Goal: Transaction & Acquisition: Purchase product/service

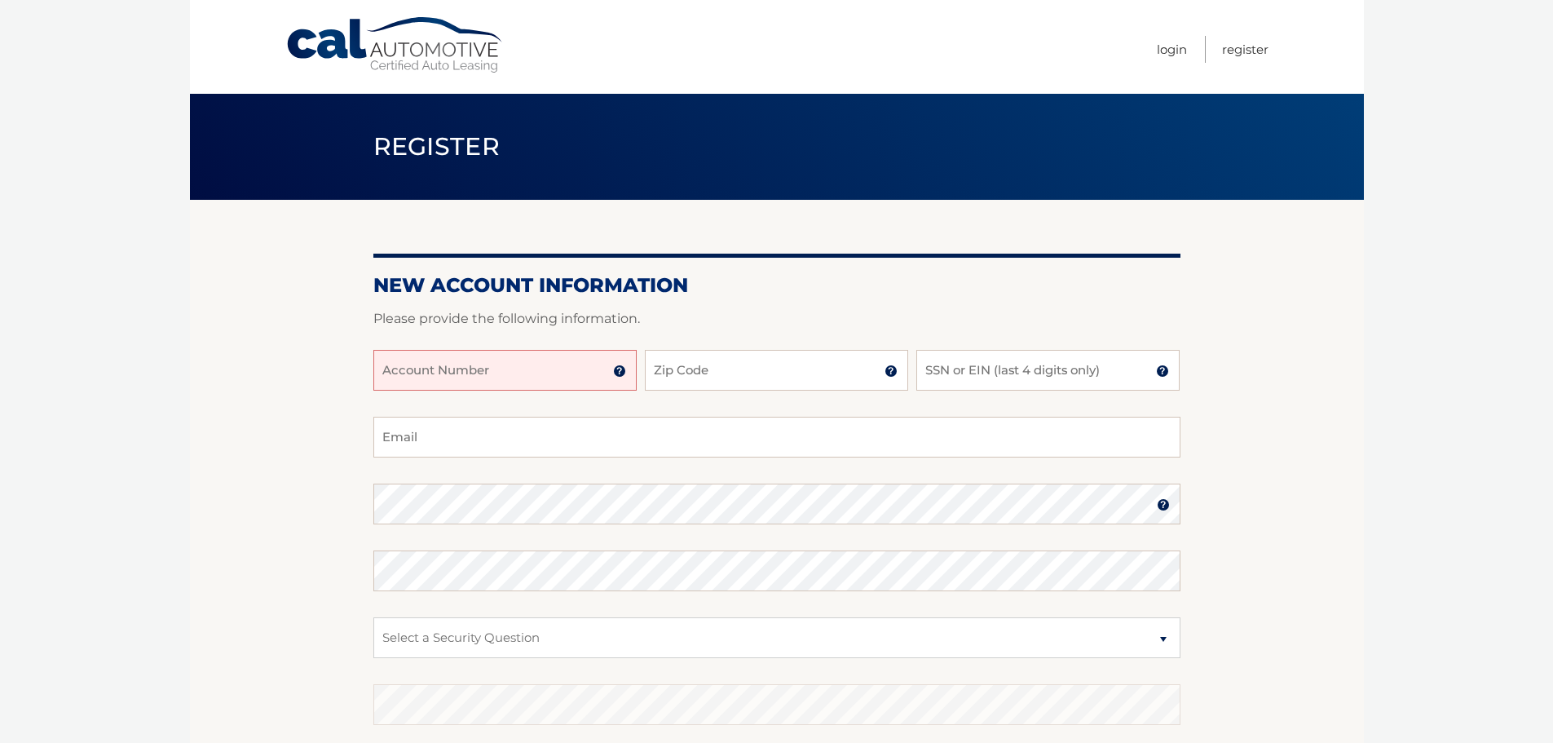
click at [449, 378] on input "Account Number" at bounding box center [504, 370] width 263 height 41
type input "44456004371"
click at [673, 370] on input "Zip Code" at bounding box center [776, 370] width 263 height 41
type input "11790"
click at [958, 362] on input "SSN or EIN (last 4 digits only)" at bounding box center [1048, 370] width 263 height 41
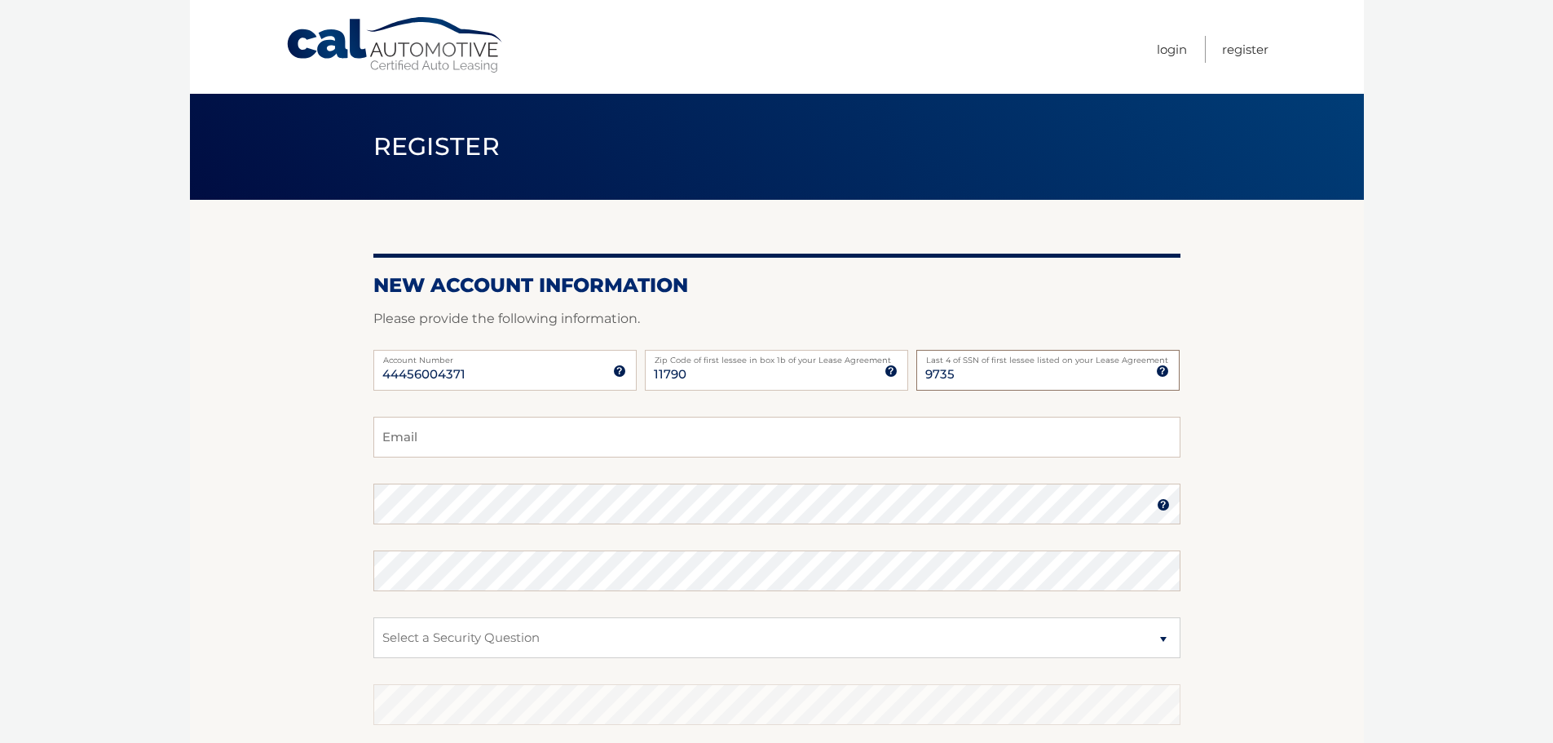
type input "9735"
type input "deskgomom@yahoo.com"
click at [1163, 502] on img at bounding box center [1163, 504] width 13 height 13
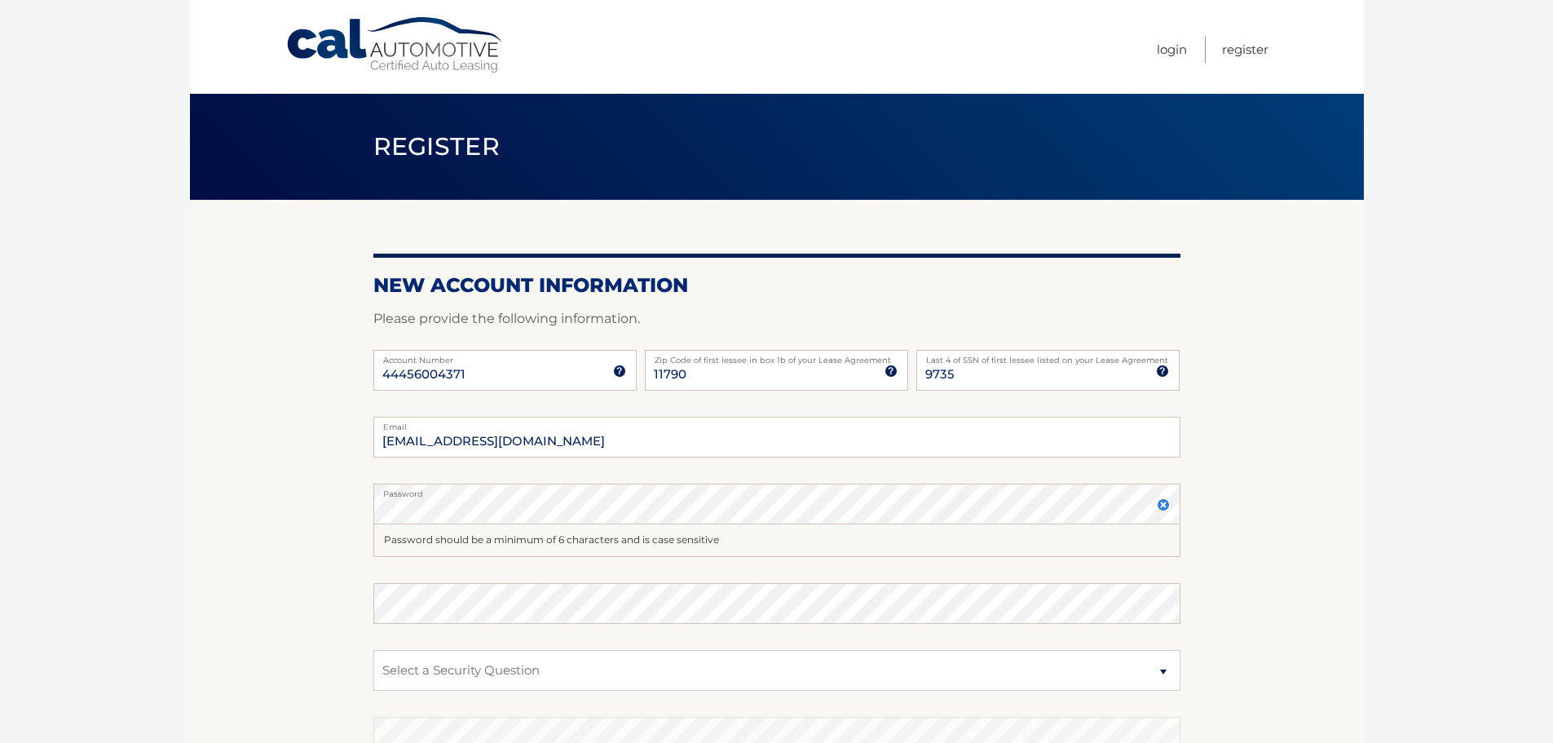
click at [1163, 502] on img at bounding box center [1163, 504] width 13 height 13
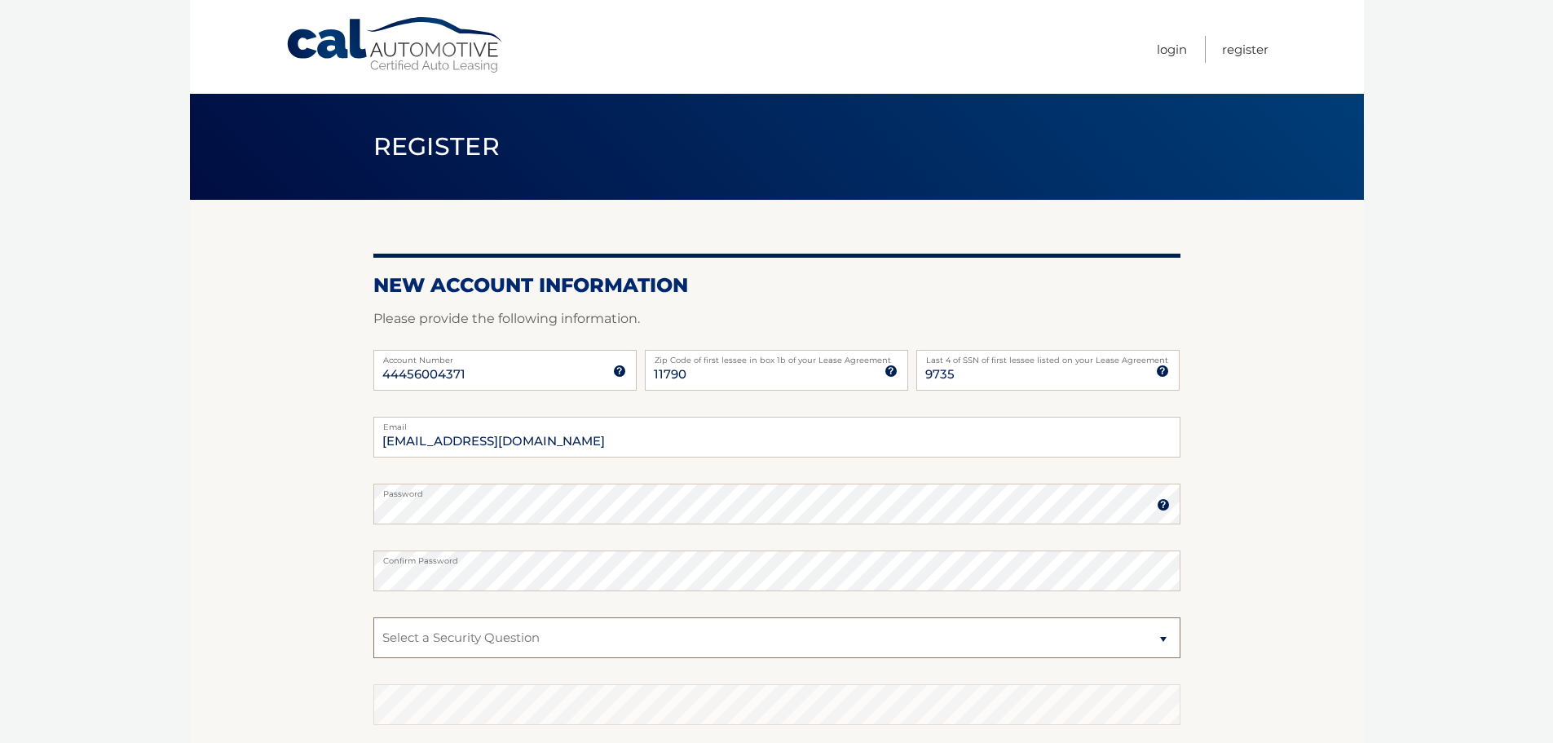
click at [1163, 636] on select "Select a Security Question What was the name of your elementary school? What is…" at bounding box center [776, 637] width 807 height 41
select select "1"
click at [373, 617] on select "Select a Security Question What was the name of your elementary school? What is…" at bounding box center [776, 637] width 807 height 41
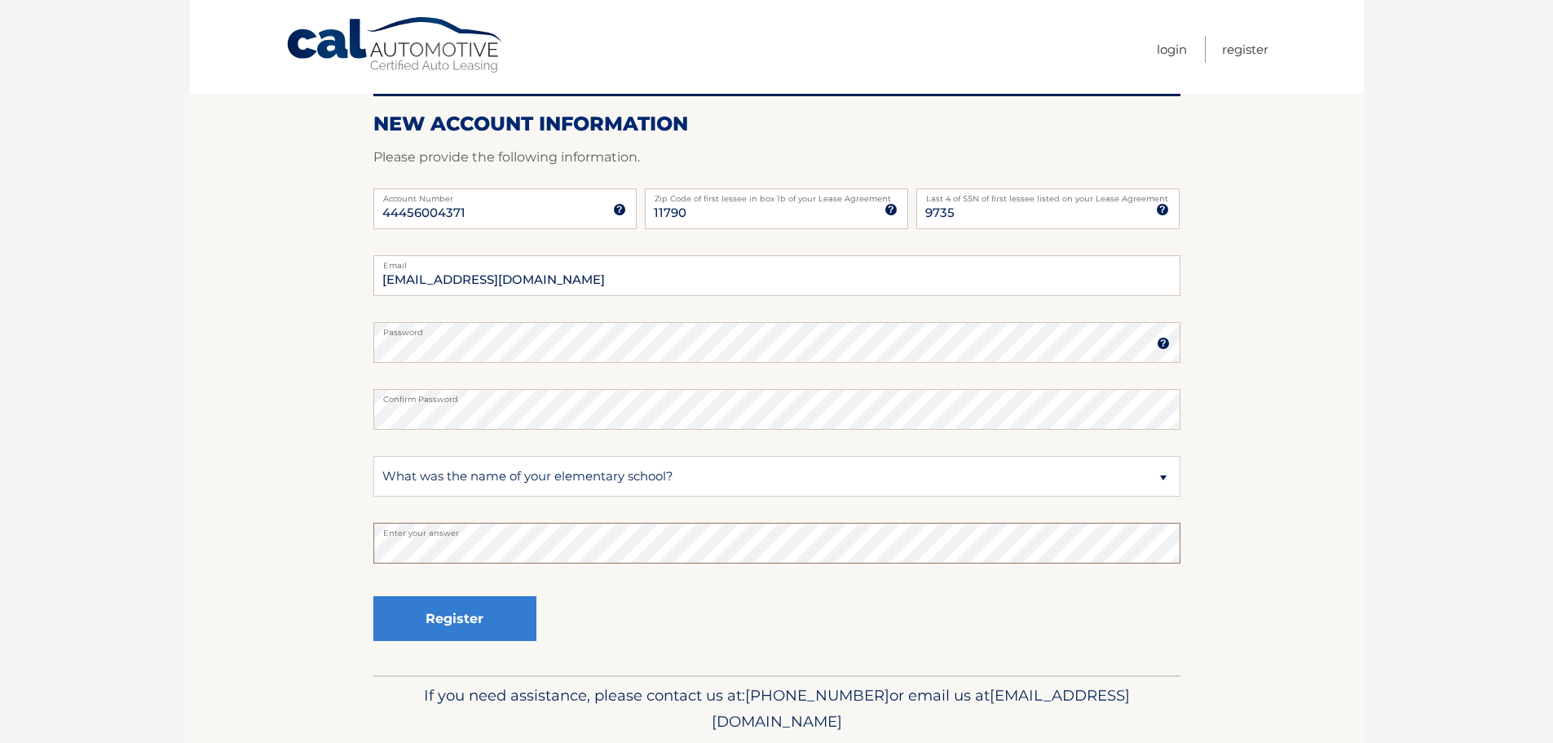
scroll to position [218, 0]
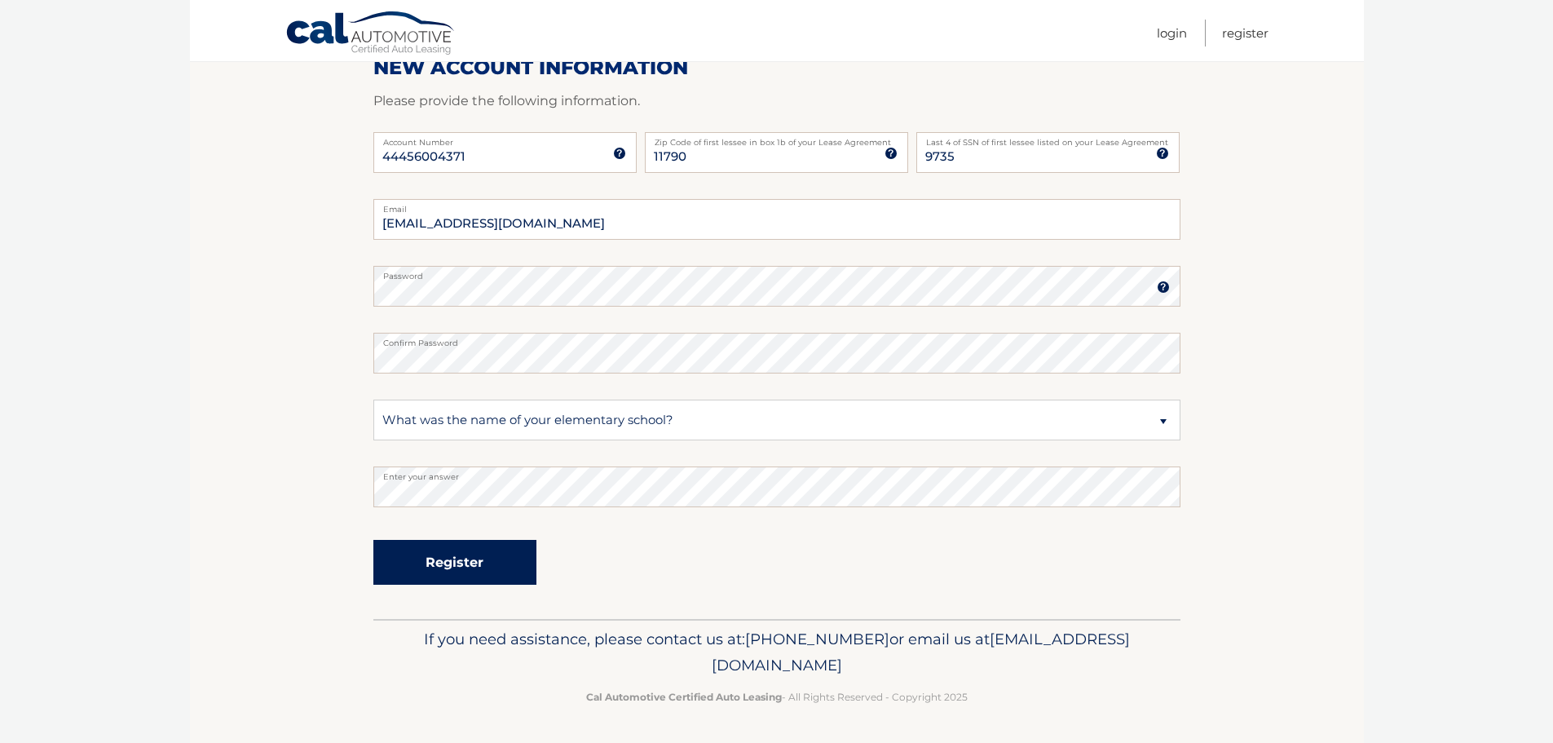
click at [453, 557] on button "Register" at bounding box center [454, 562] width 163 height 45
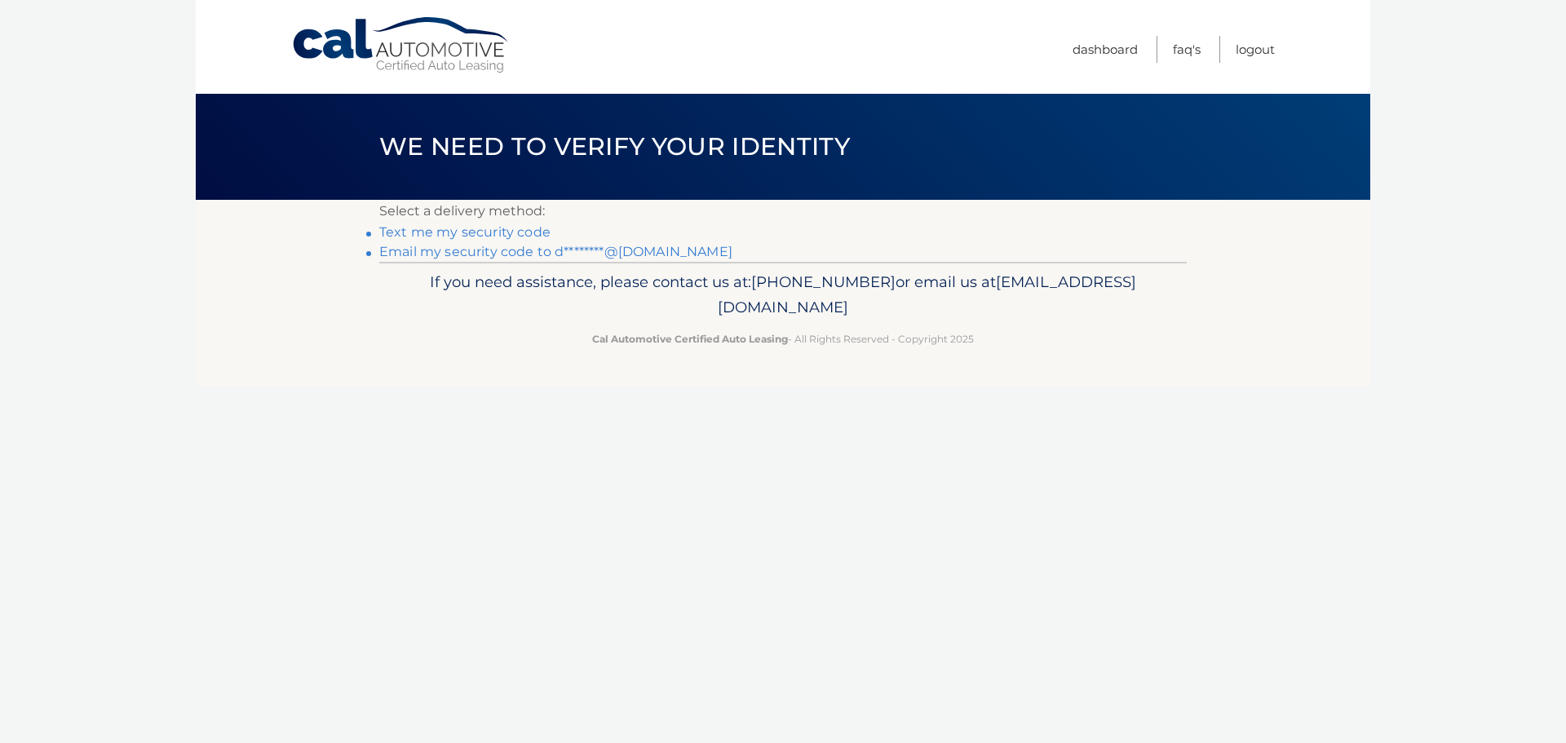
click at [445, 250] on link "Email my security code to d********@yahoo.com" at bounding box center [555, 251] width 353 height 15
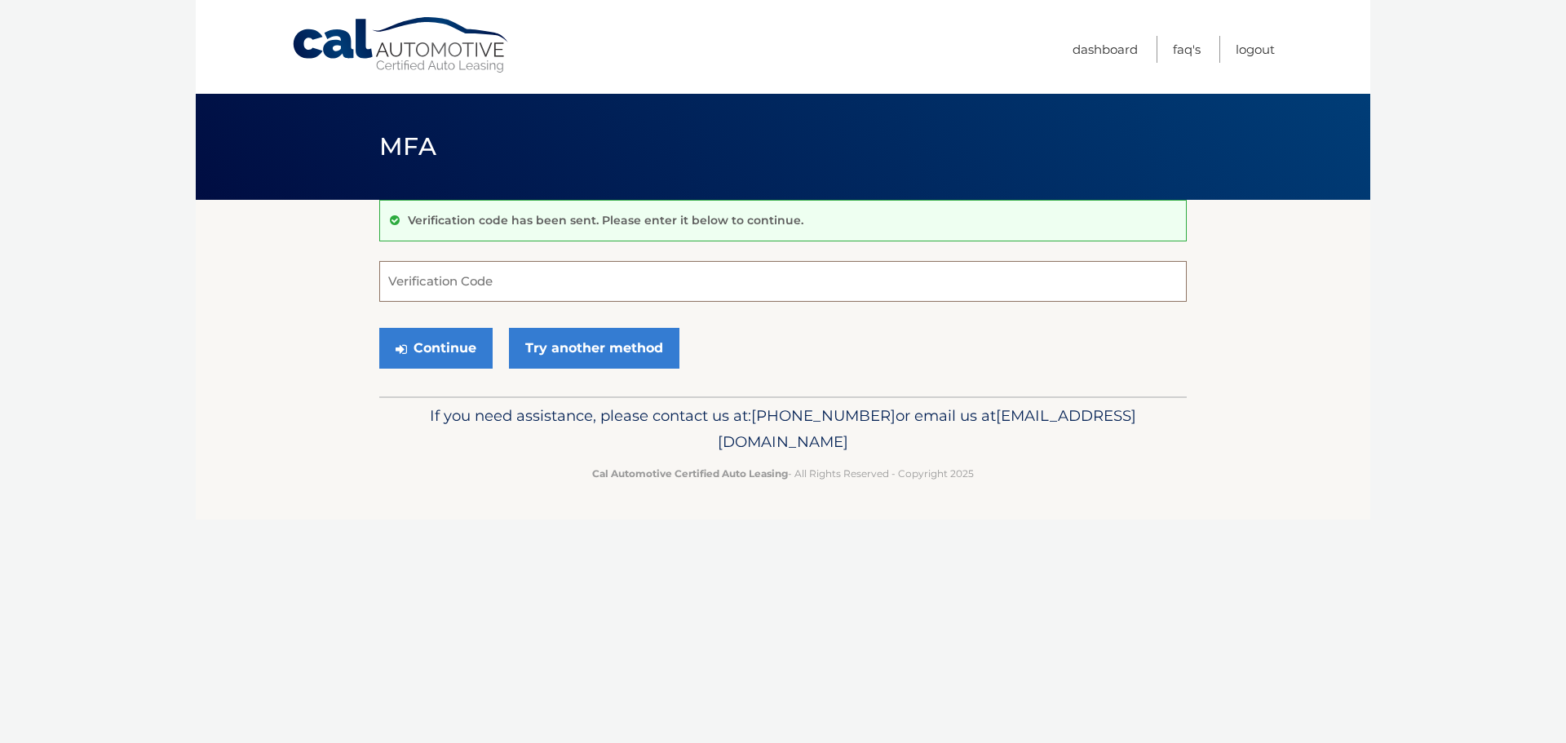
click at [489, 278] on input "Verification Code" at bounding box center [782, 281] width 807 height 41
type input "908831"
click at [453, 347] on button "Continue" at bounding box center [435, 348] width 113 height 41
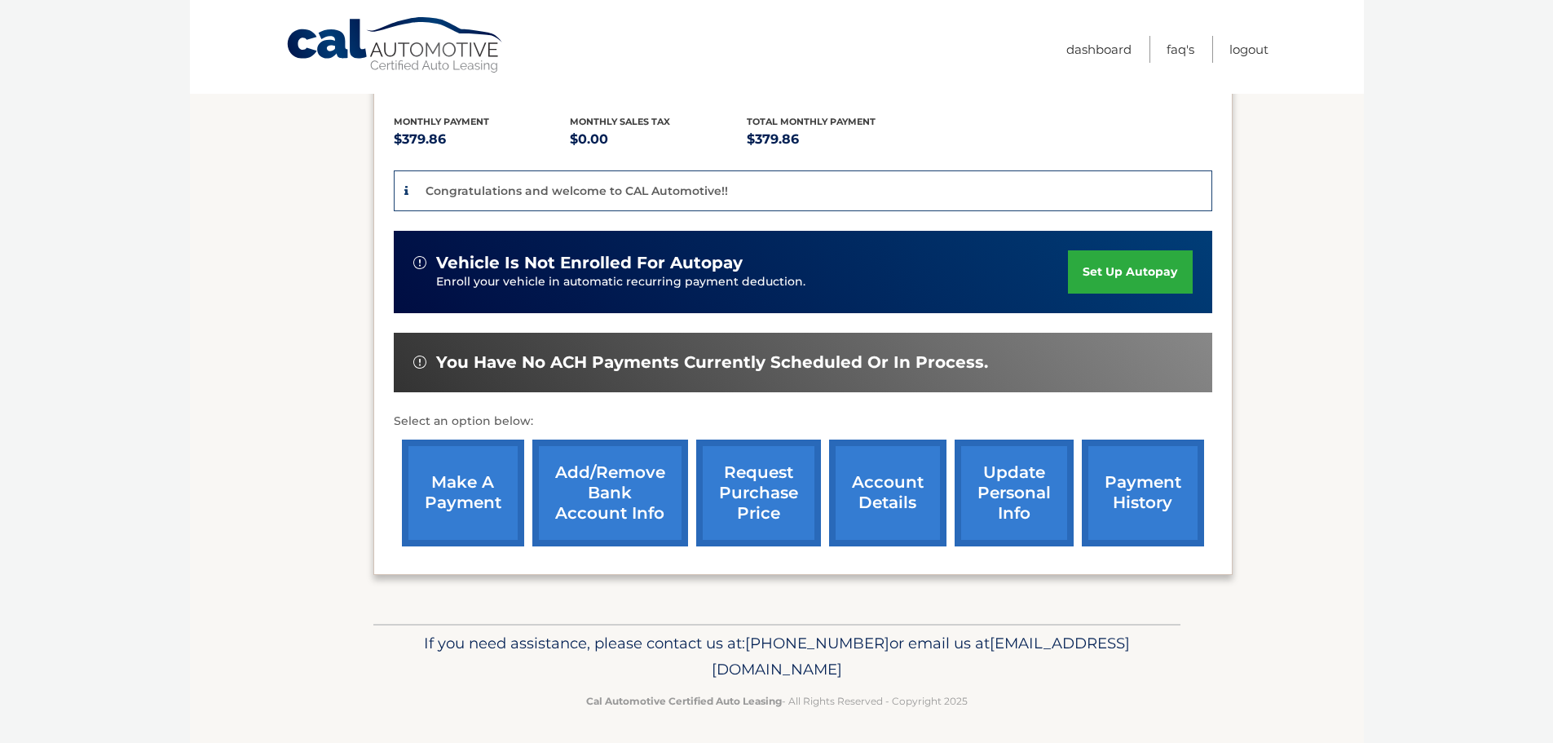
scroll to position [307, 0]
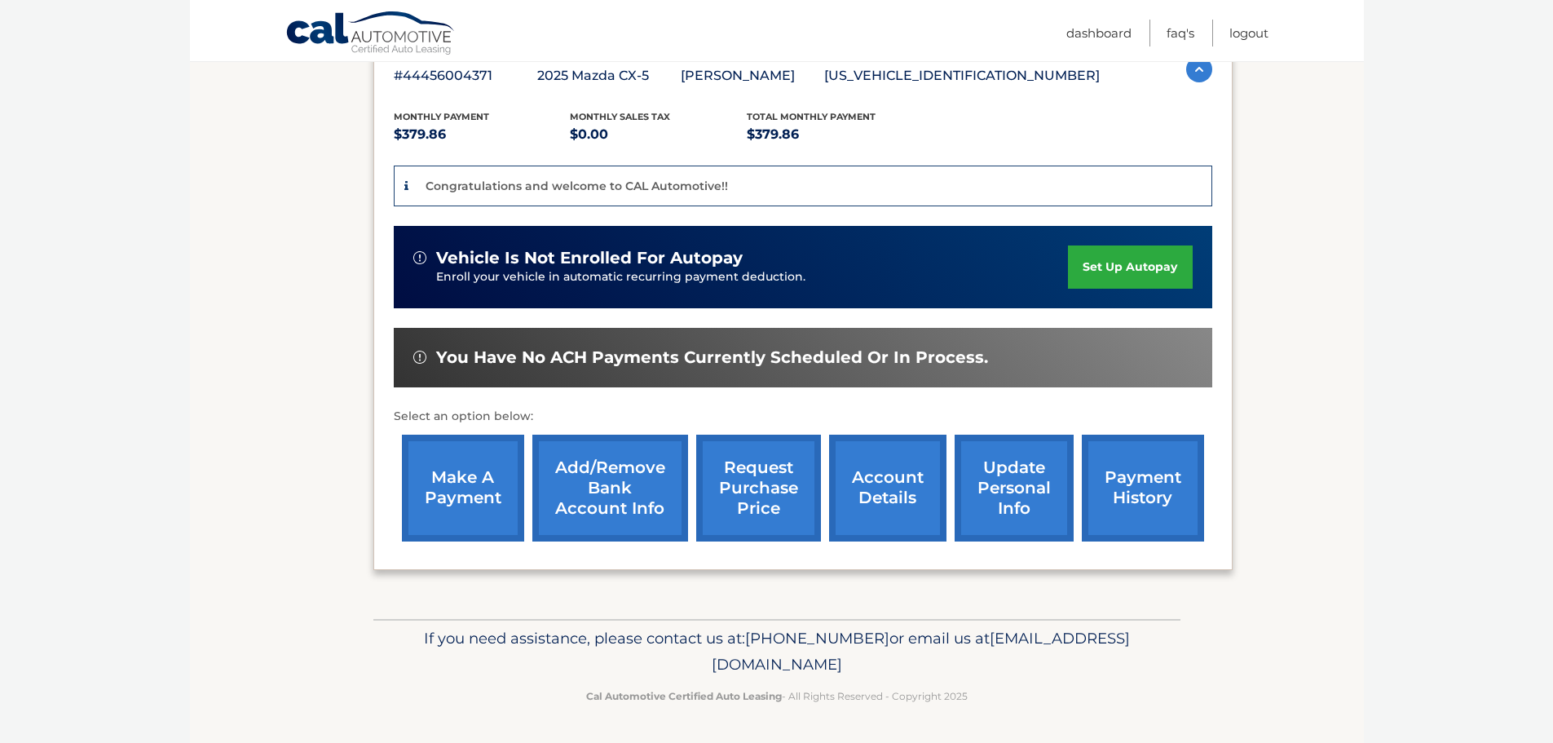
click at [420, 256] on img at bounding box center [419, 257] width 13 height 13
click at [458, 483] on link "make a payment" at bounding box center [463, 488] width 122 height 107
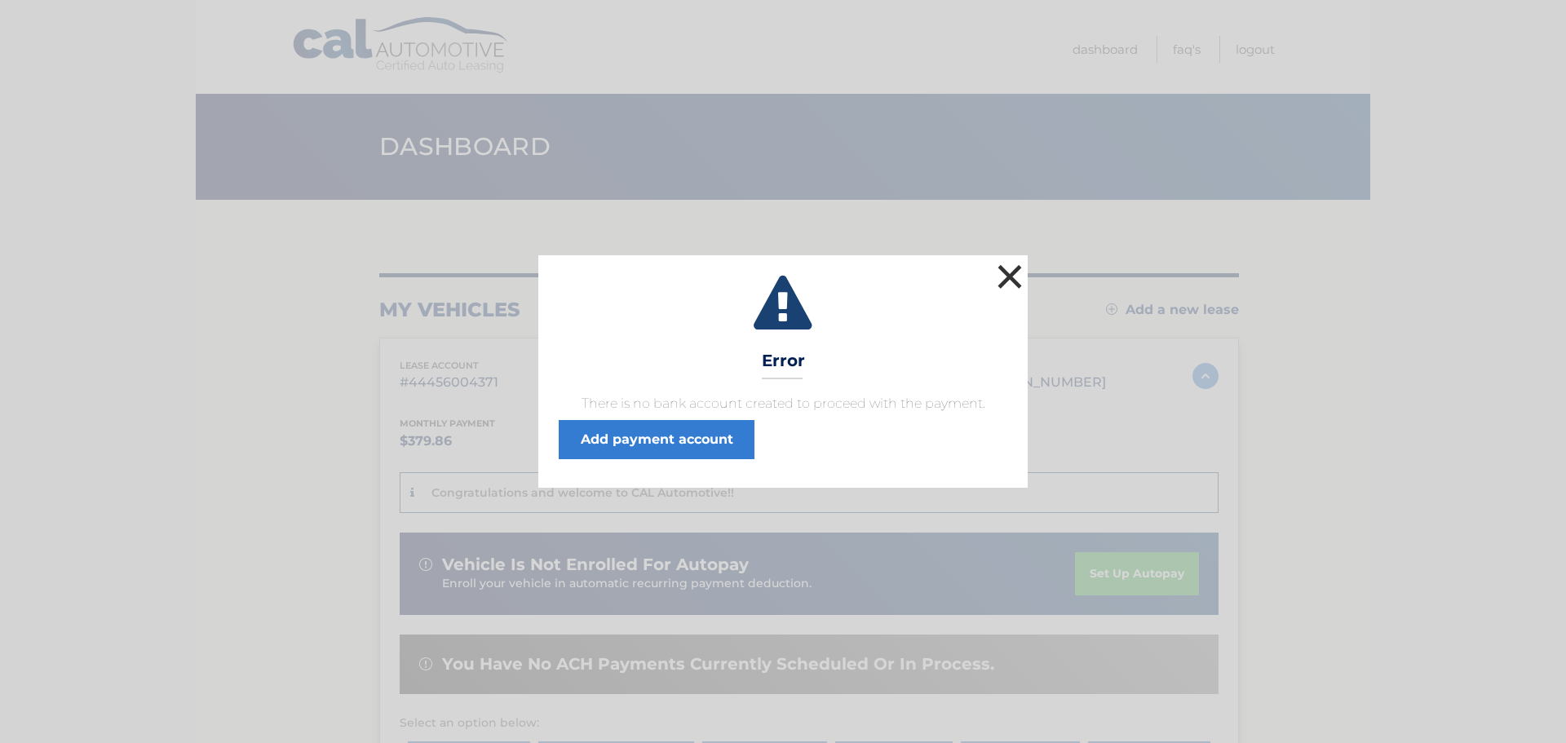
click at [1007, 270] on button "×" at bounding box center [1009, 276] width 33 height 33
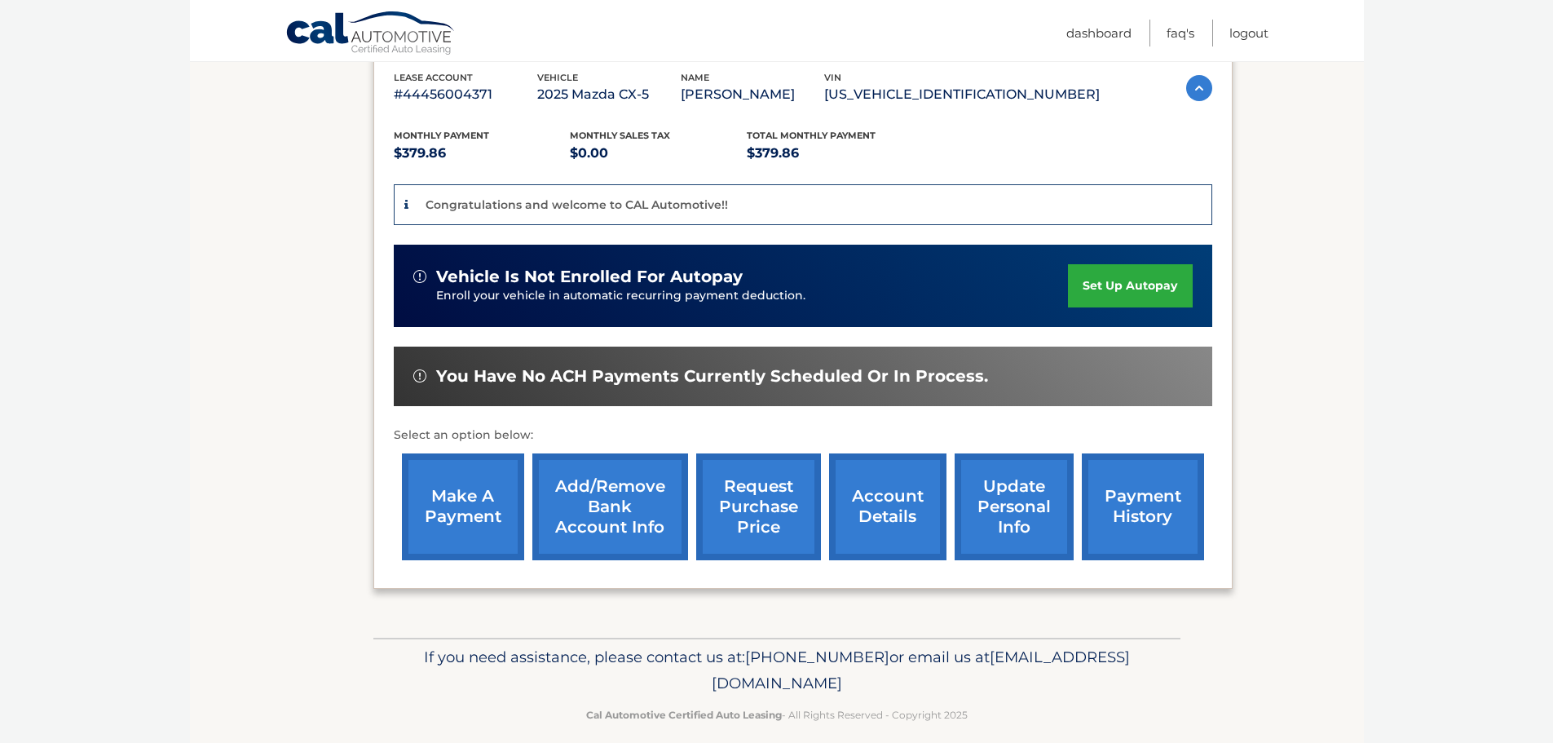
scroll to position [307, 0]
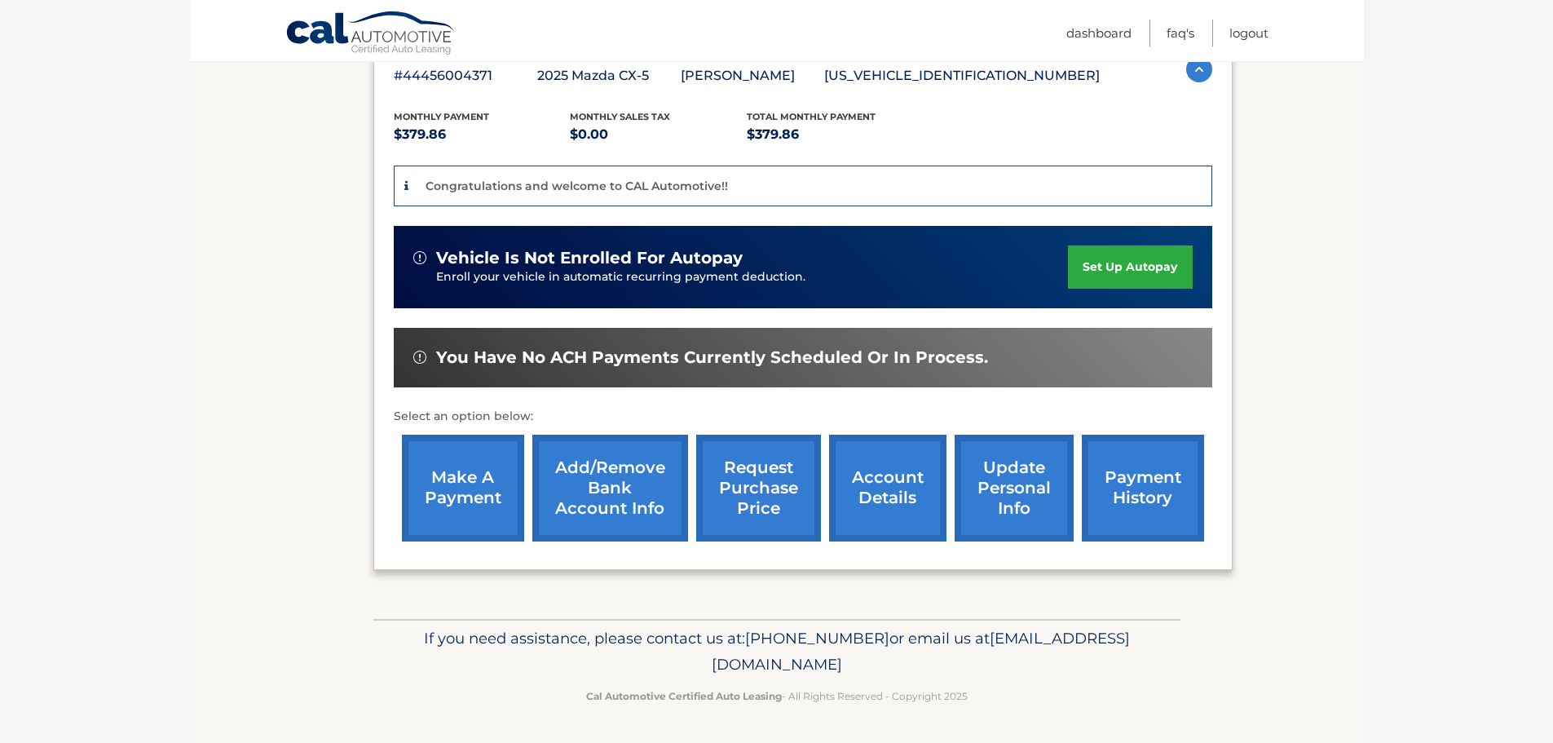
click at [609, 480] on link "Add/Remove bank account info" at bounding box center [611, 488] width 156 height 107
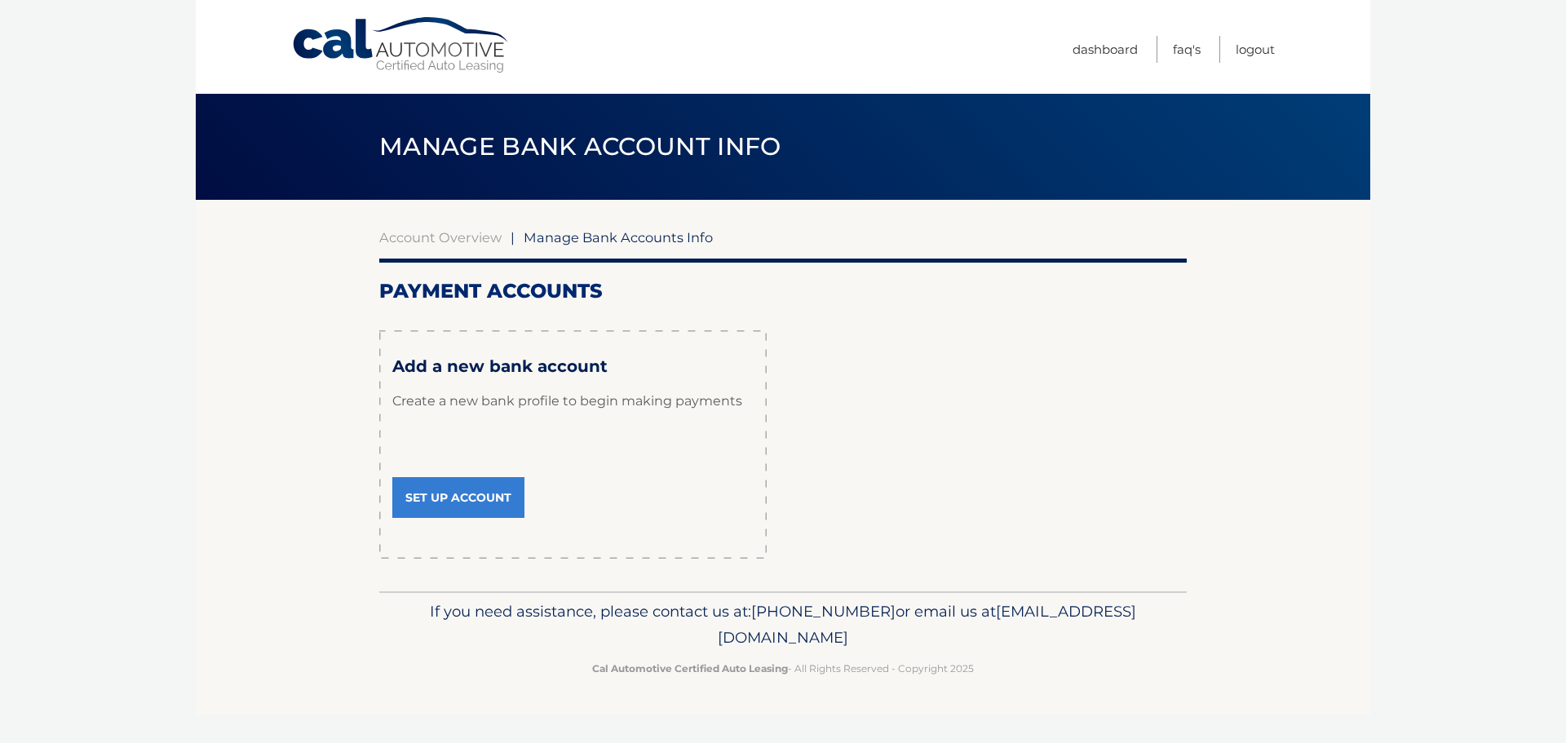
click at [448, 495] on link "Set Up Account" at bounding box center [458, 497] width 132 height 41
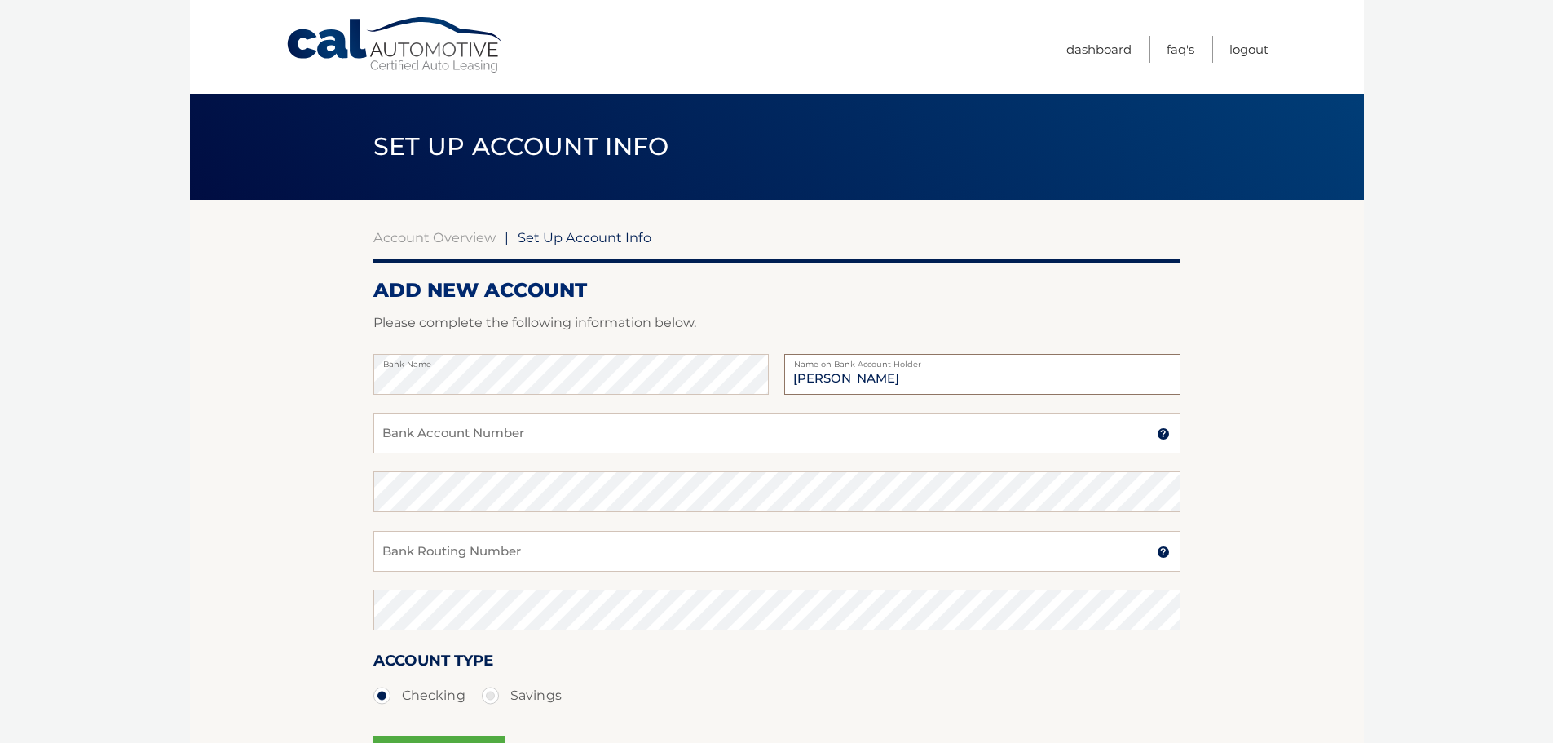
type input "Nicki Catapano"
click at [429, 432] on input "Bank Account Number" at bounding box center [776, 433] width 807 height 41
type input "138117677"
click at [454, 554] on input "Bank Routing Number" at bounding box center [776, 551] width 807 height 41
type input "021000021"
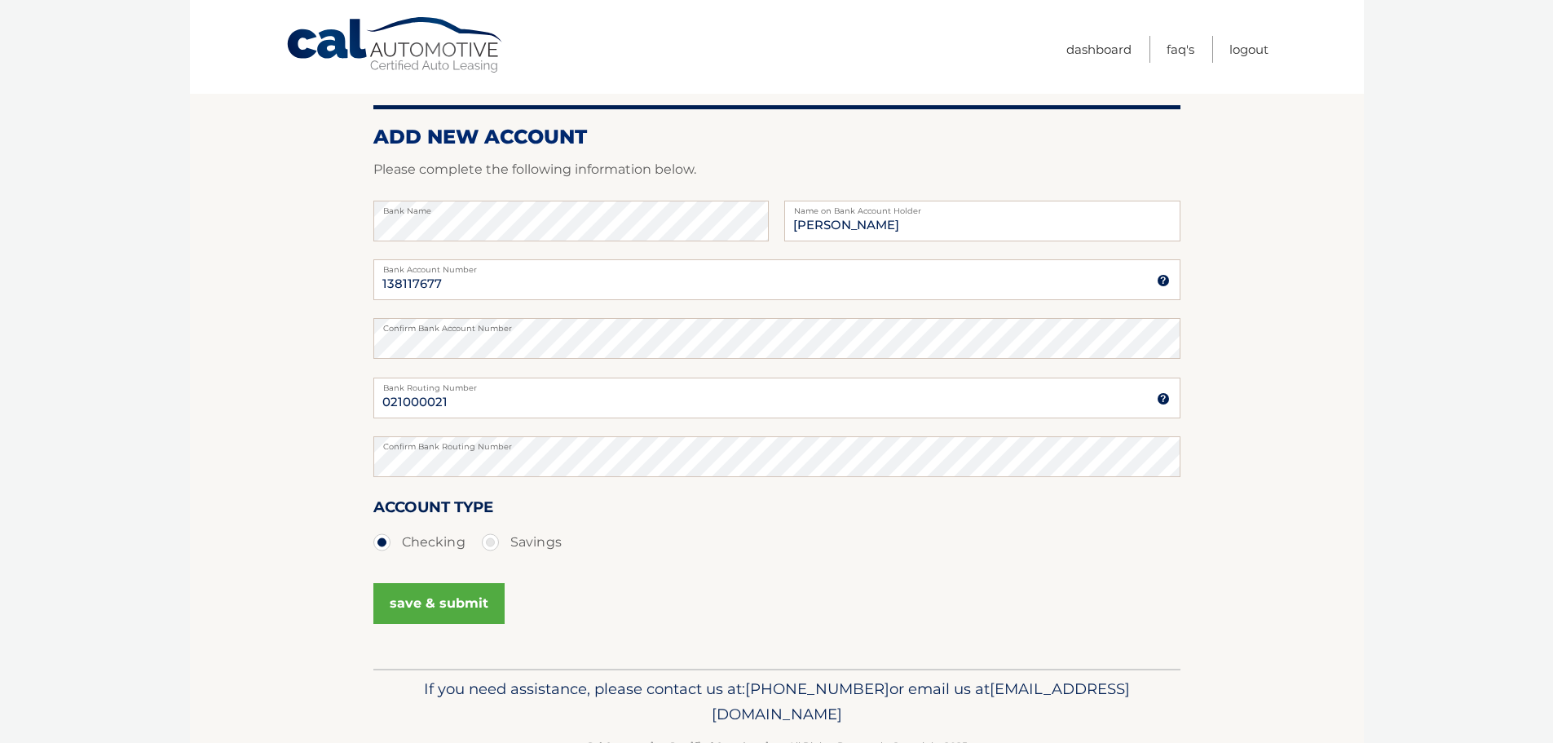
scroll to position [203, 0]
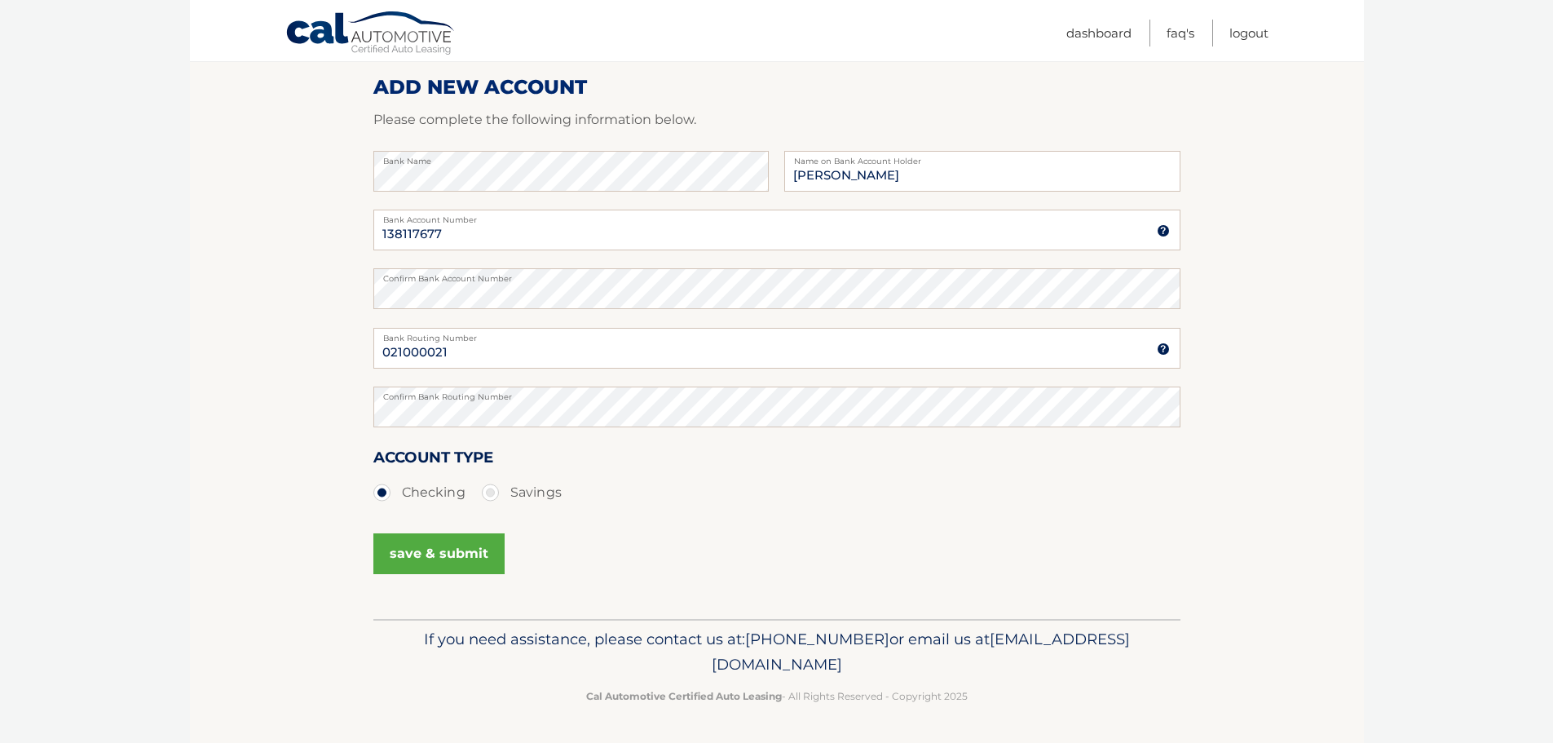
click at [437, 550] on button "save & submit" at bounding box center [438, 553] width 131 height 41
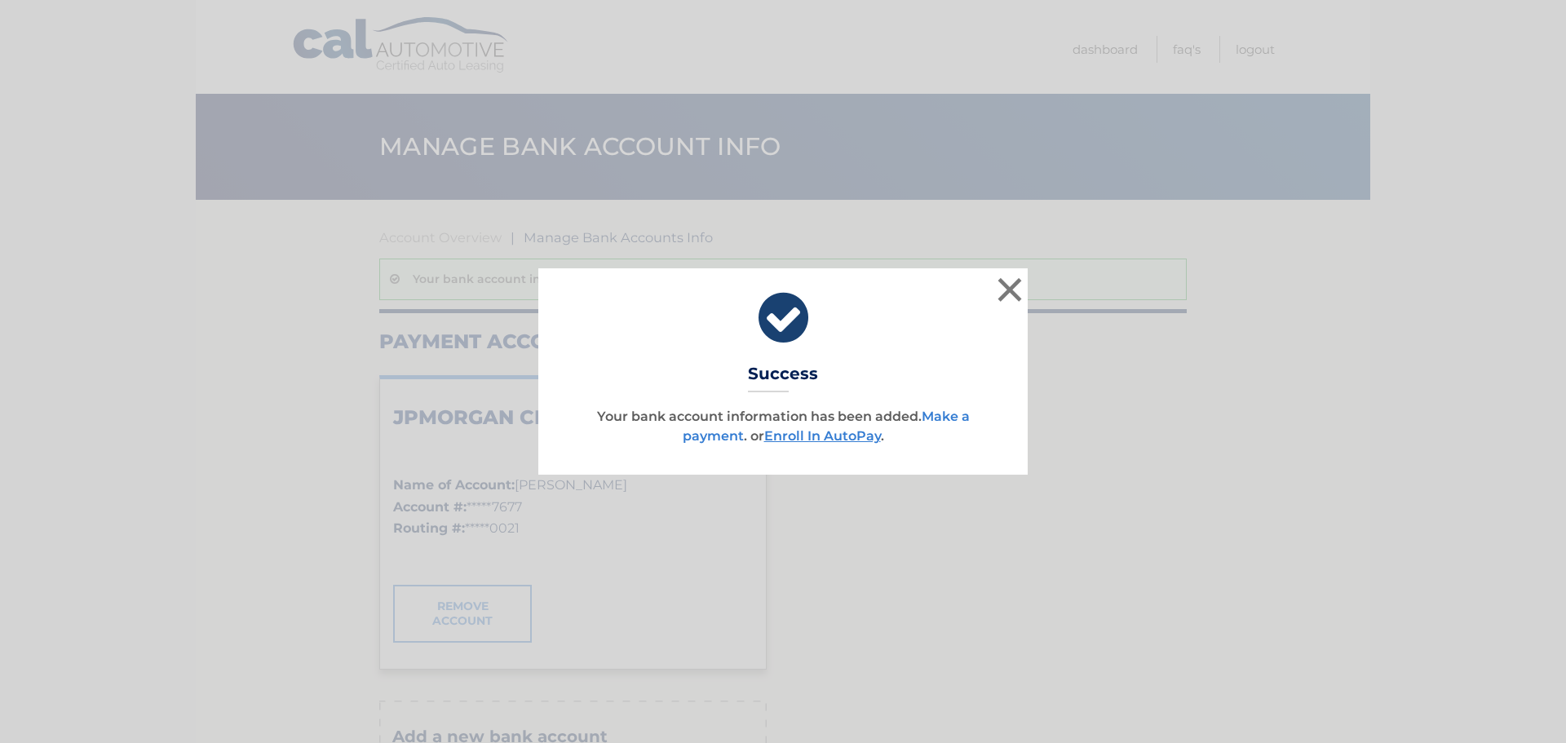
click at [943, 413] on link "Make a payment" at bounding box center [826, 426] width 287 height 35
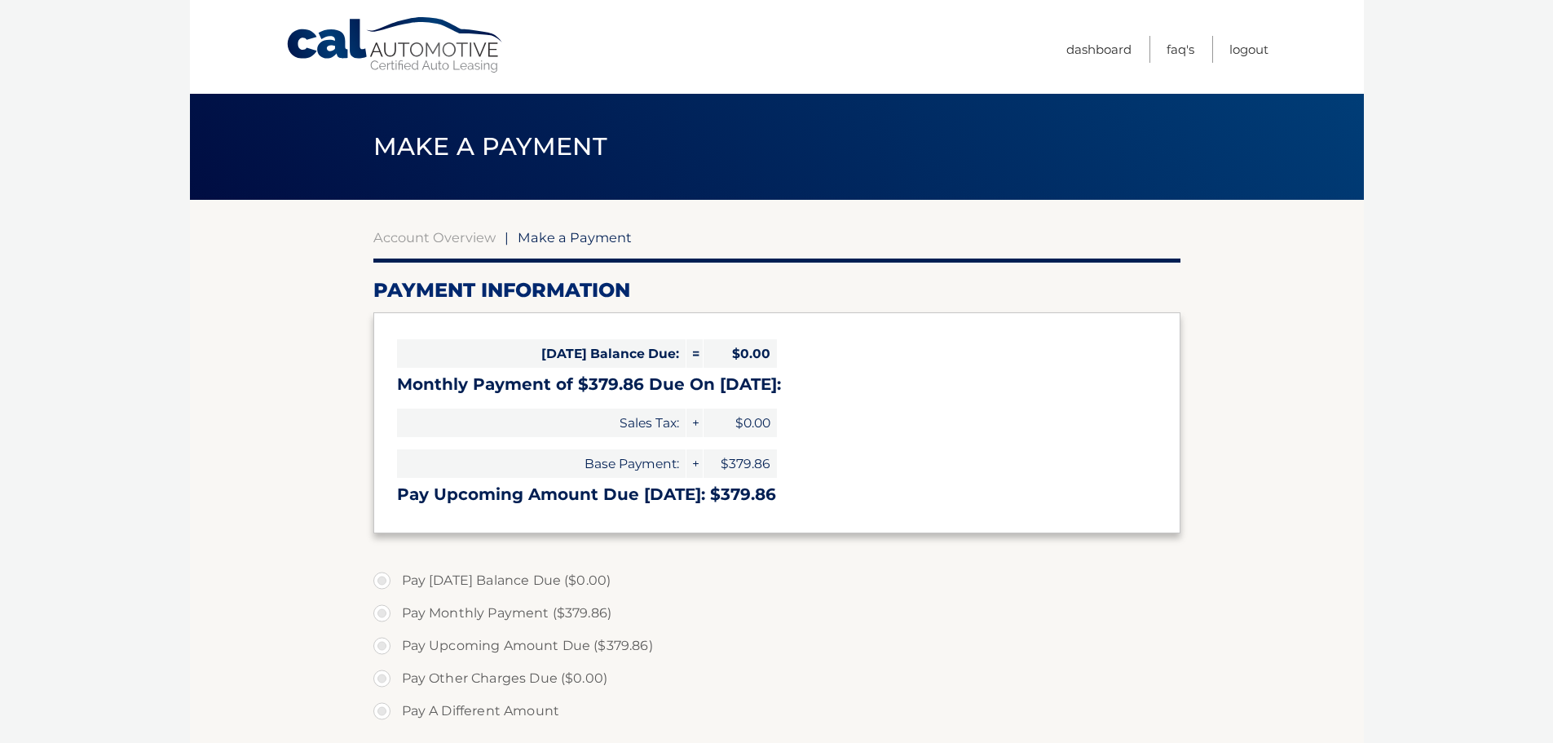
select select "NGFkMDIwYmEtMTA5ZS00NDZkLTliZjAtN2Y2NDU1YjE0ZGY1"
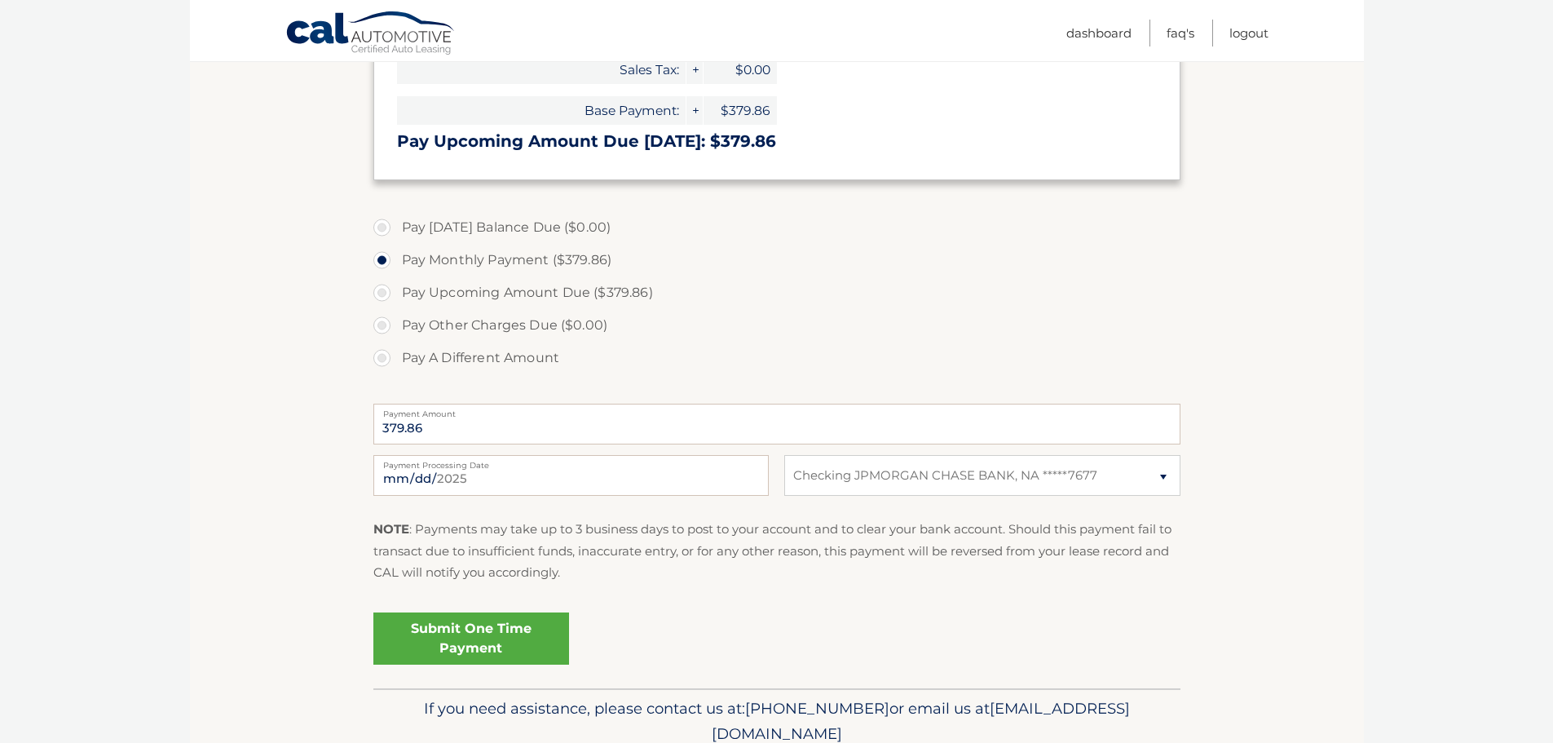
click at [382, 292] on label "Pay Upcoming Amount Due ($379.86)" at bounding box center [776, 292] width 807 height 33
click at [382, 292] on input "Pay Upcoming Amount Due ($379.86)" at bounding box center [388, 289] width 16 height 26
radio input "true"
click at [480, 474] on input "2025-09-08" at bounding box center [571, 475] width 396 height 41
type input "2025-09-20"
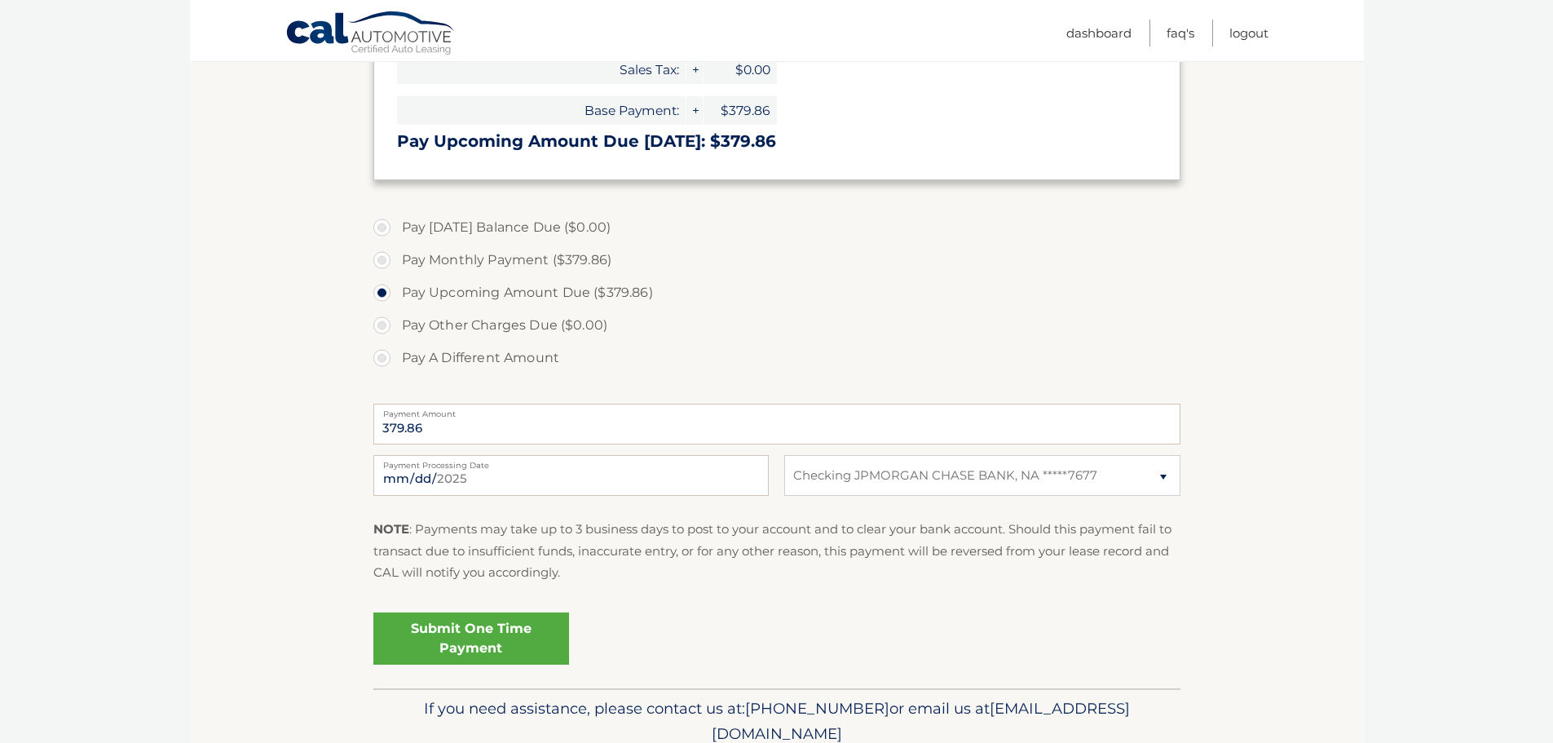
click at [468, 634] on link "Submit One Time Payment" at bounding box center [471, 638] width 196 height 52
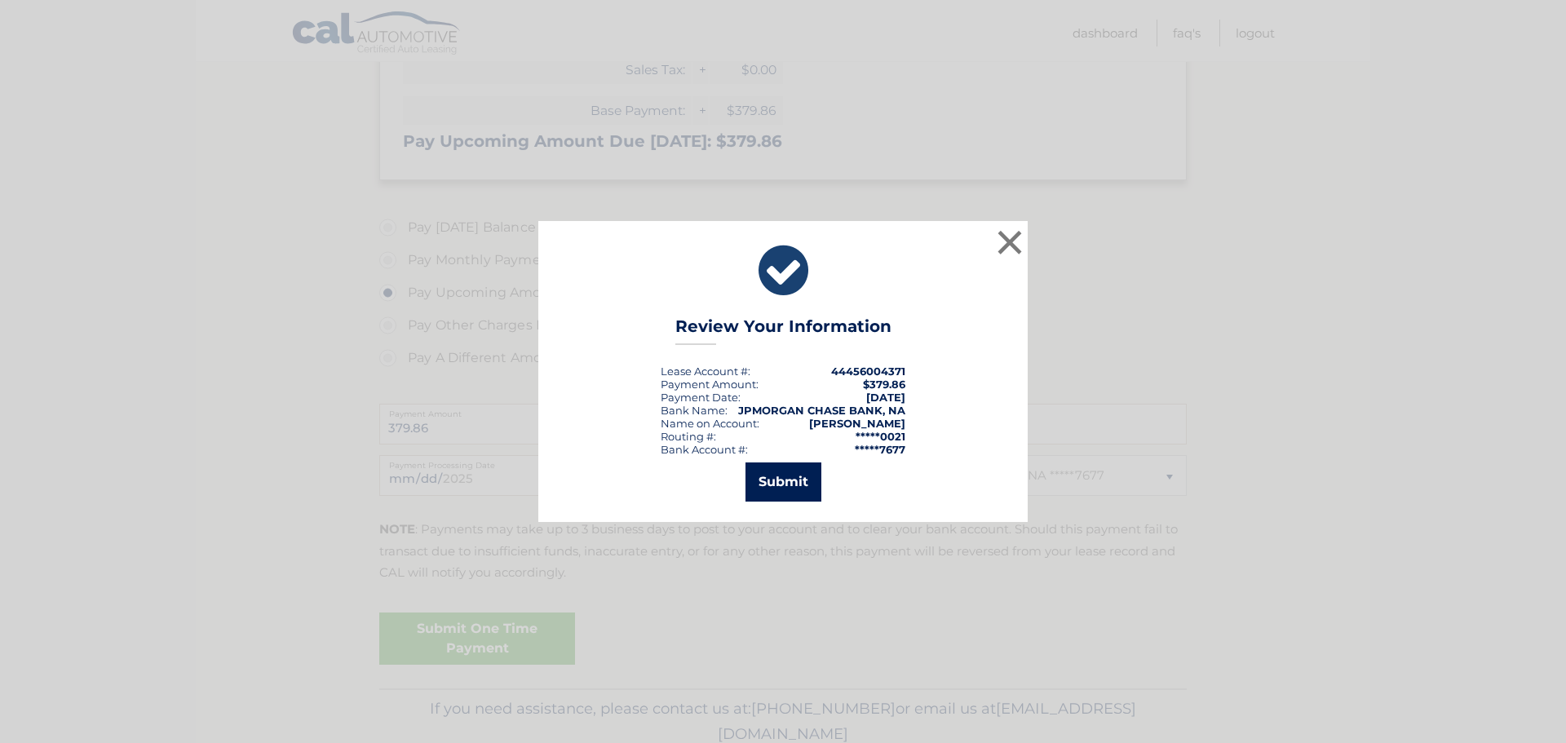
click at [784, 477] on button "Submit" at bounding box center [783, 481] width 76 height 39
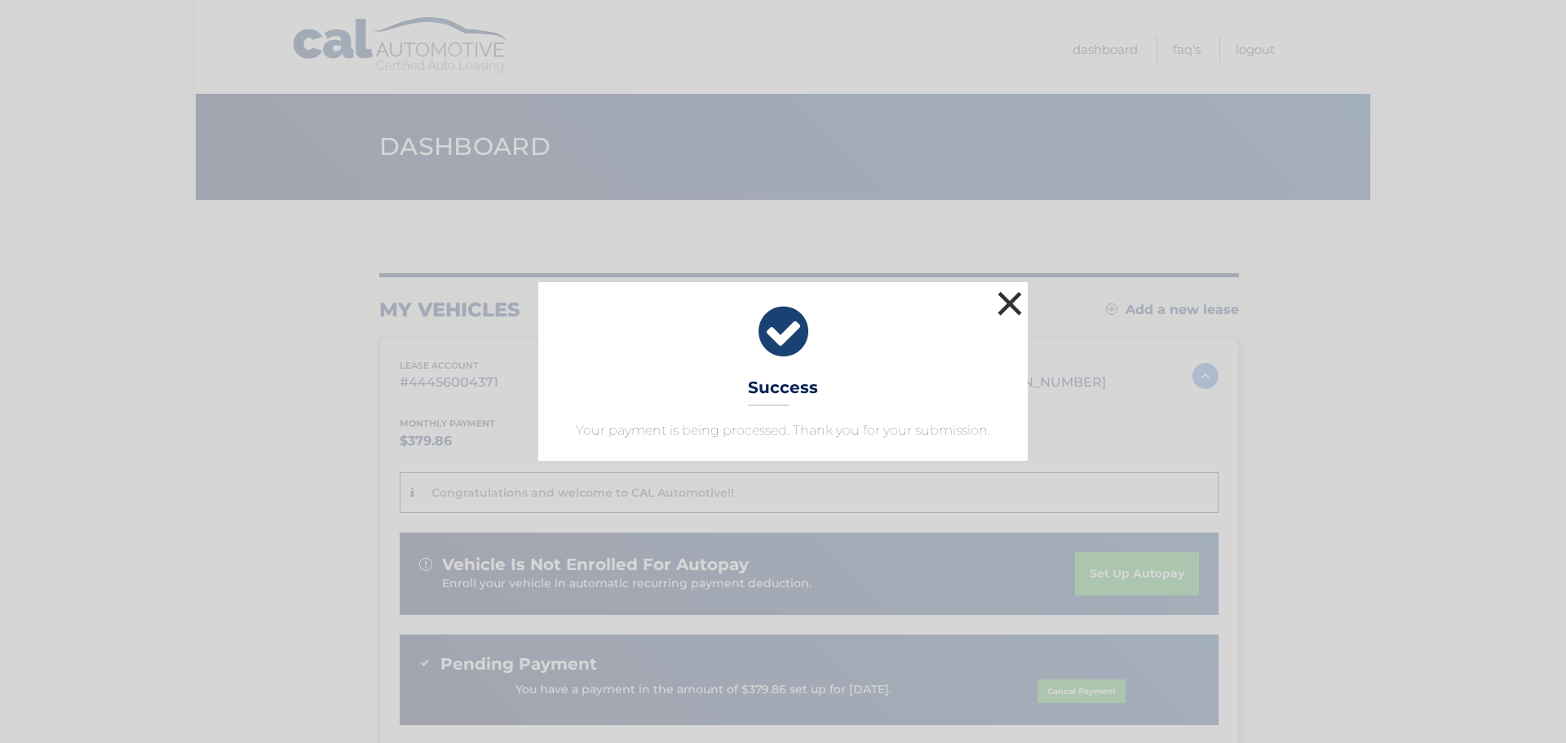
click at [1013, 294] on button "×" at bounding box center [1009, 303] width 33 height 33
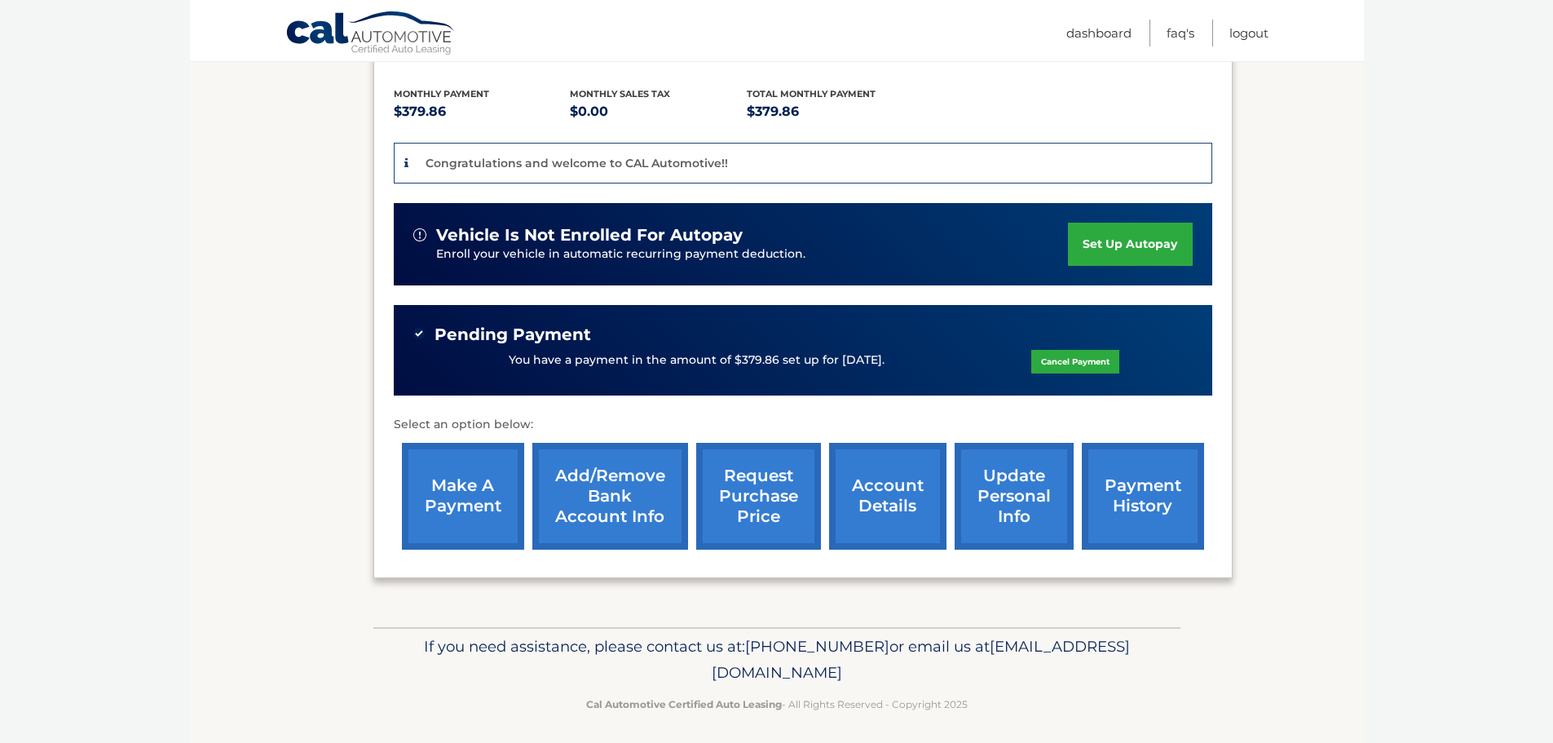
scroll to position [338, 0]
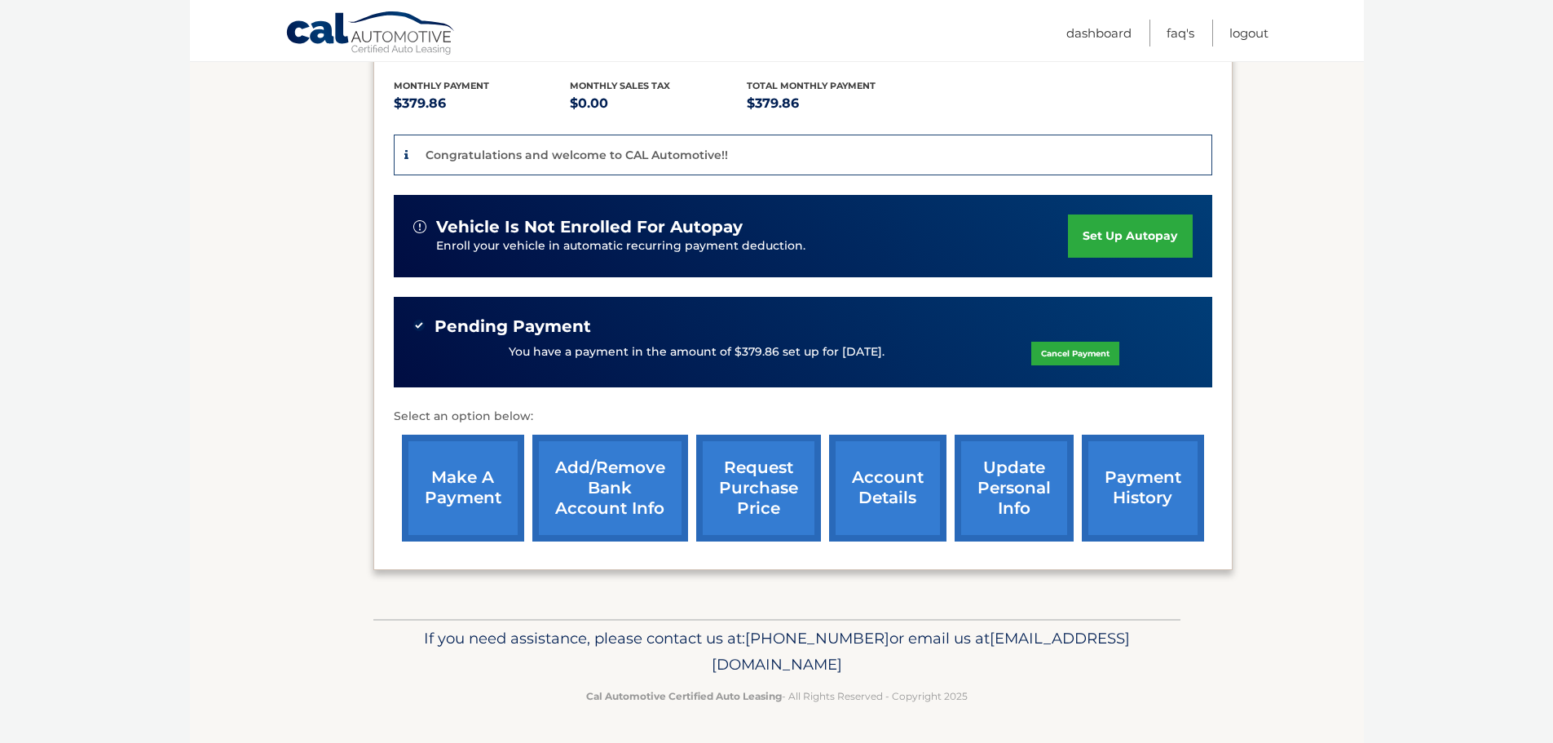
click at [1144, 480] on link "payment history" at bounding box center [1143, 488] width 122 height 107
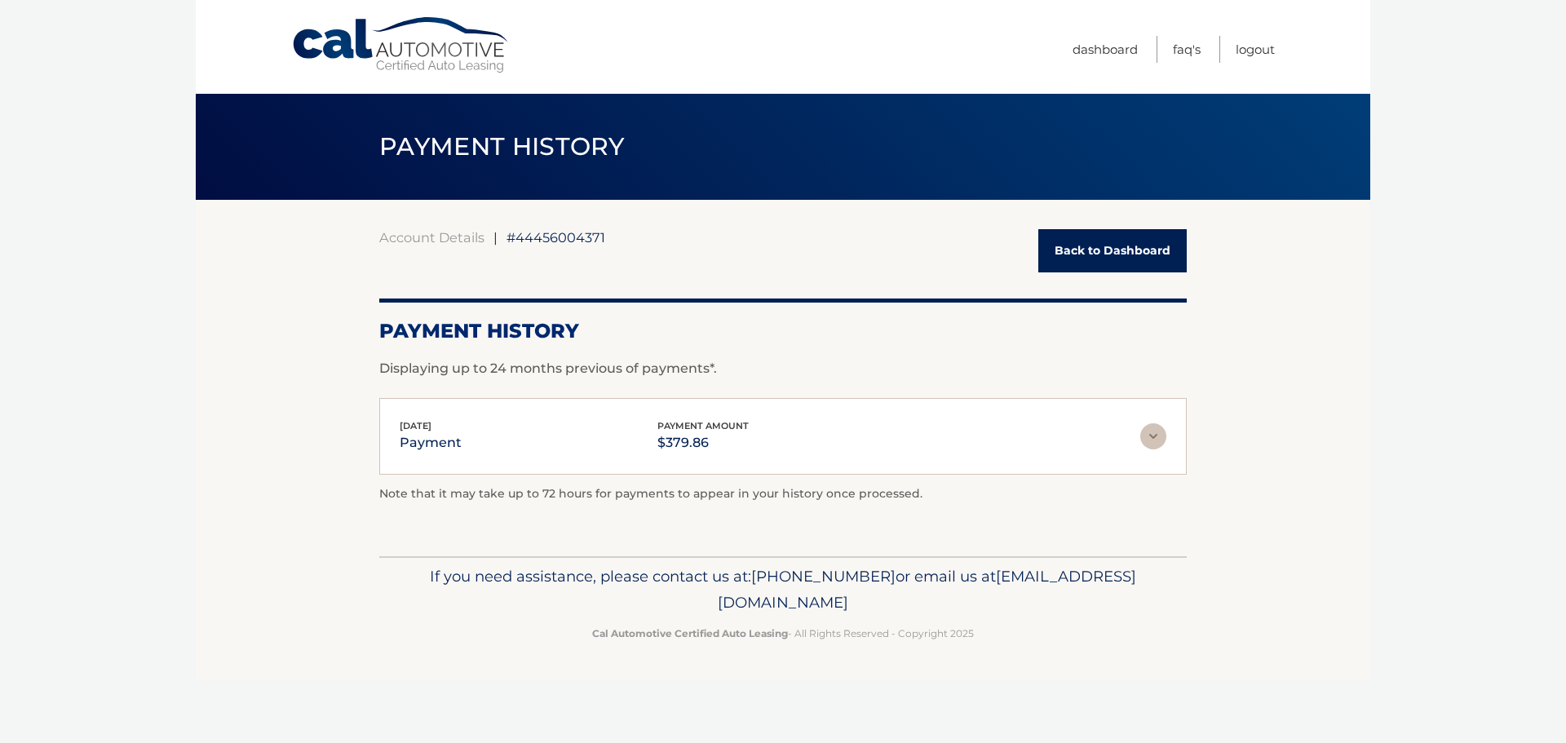
click at [1153, 431] on img at bounding box center [1153, 436] width 26 height 26
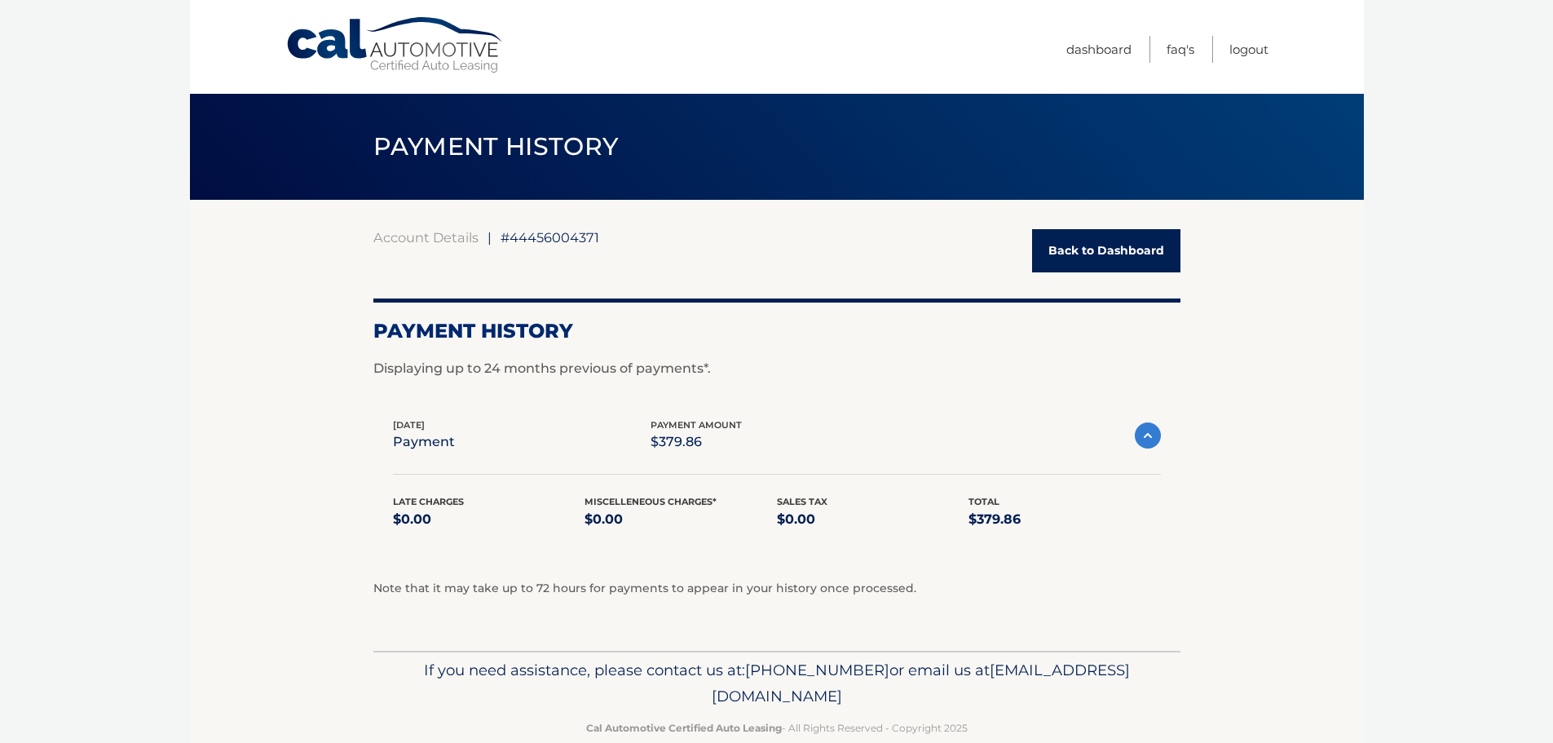
click at [1147, 431] on img at bounding box center [1148, 435] width 26 height 26
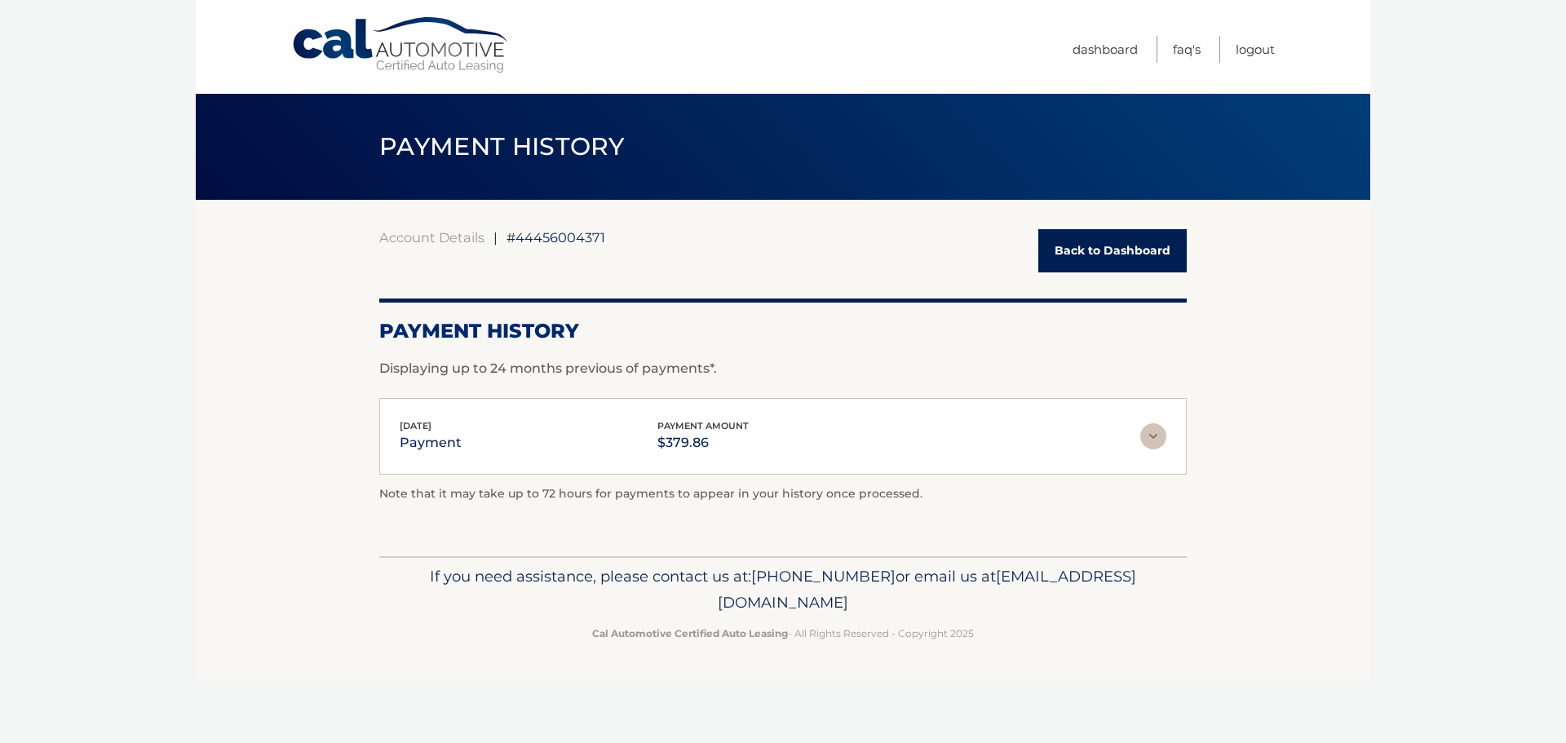
click at [1111, 245] on link "Back to Dashboard" at bounding box center [1112, 250] width 148 height 43
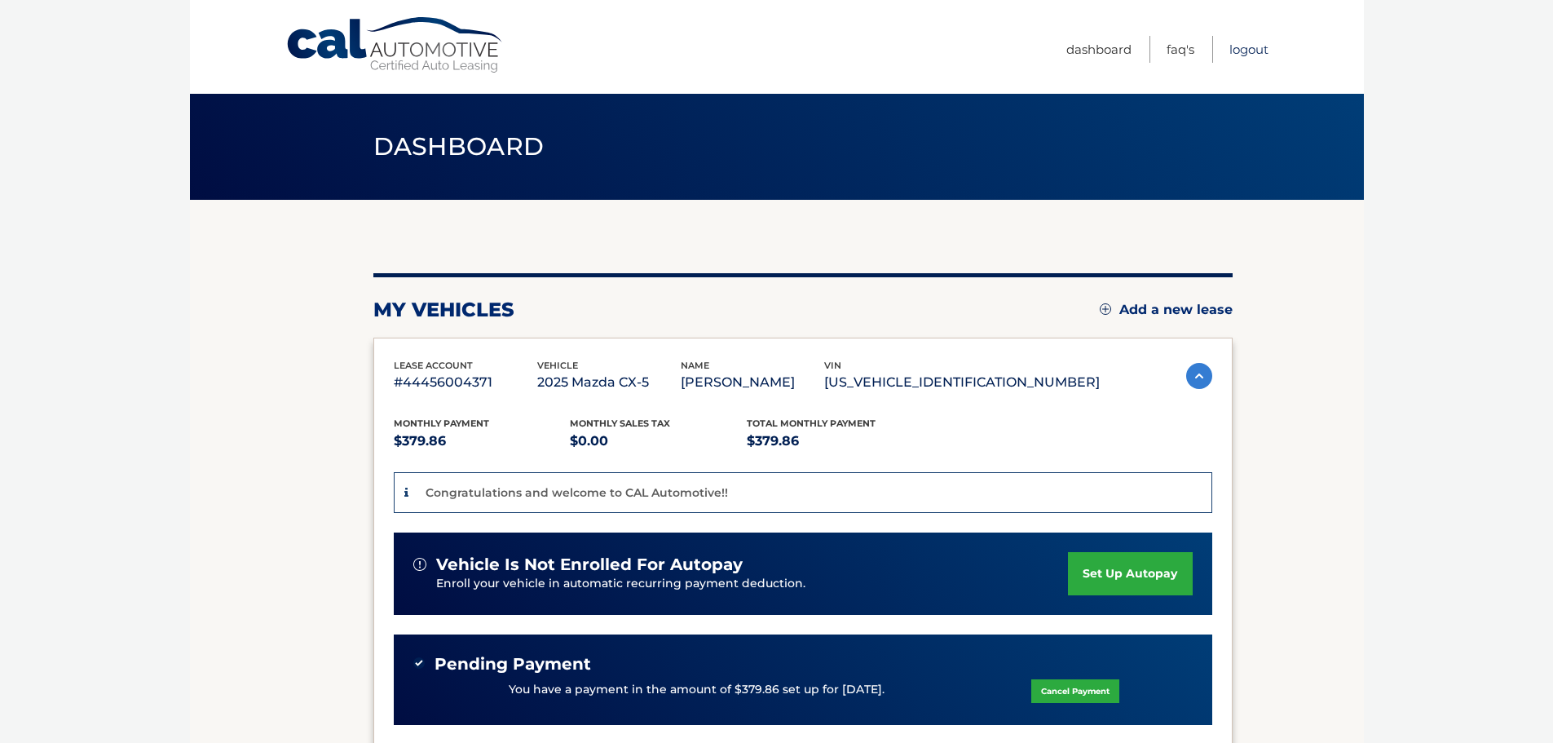
click at [1250, 45] on link "Logout" at bounding box center [1249, 49] width 39 height 27
